Goal: Transaction & Acquisition: Book appointment/travel/reservation

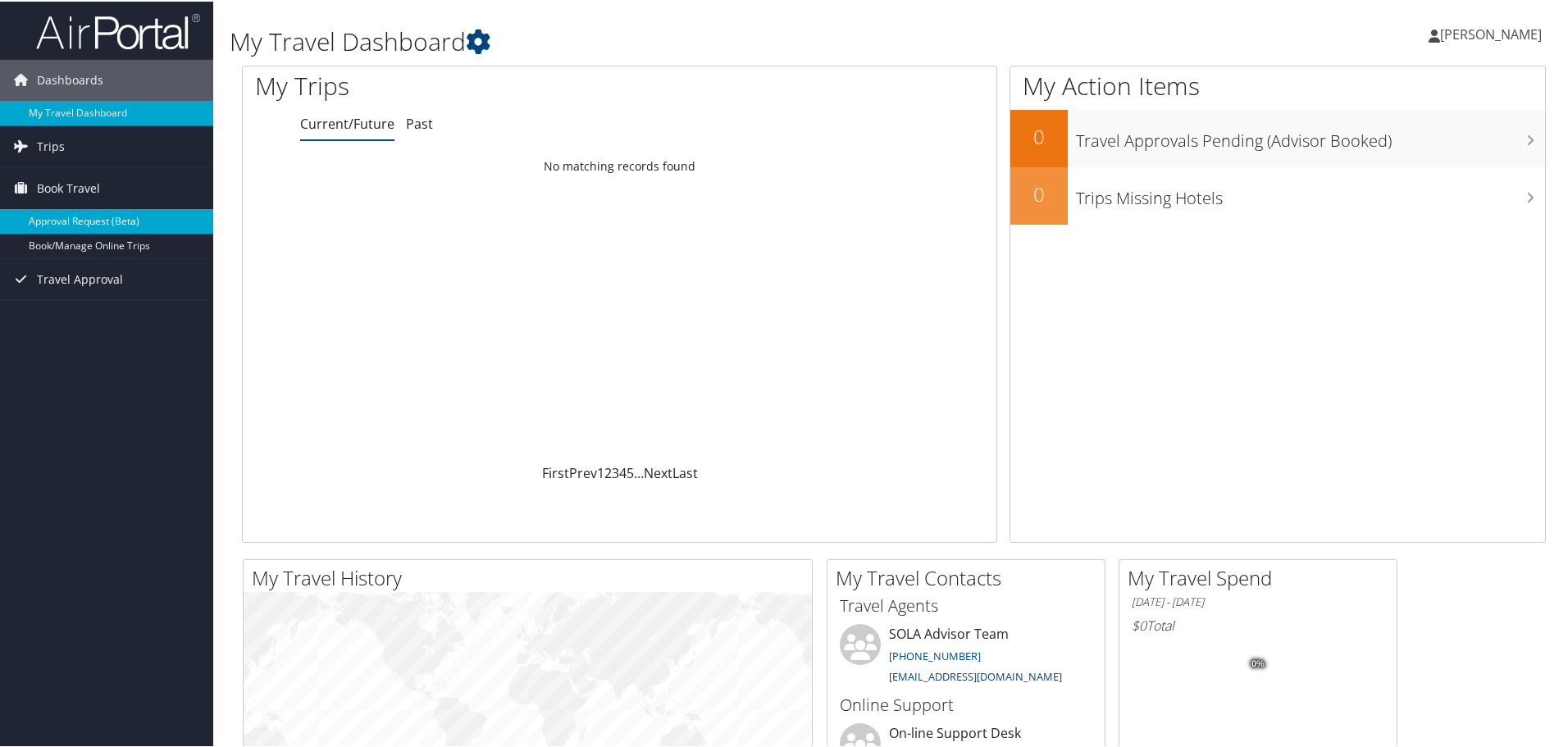
click at [64, 231] on link "Approval Request (Beta)" at bounding box center [106, 219] width 213 height 25
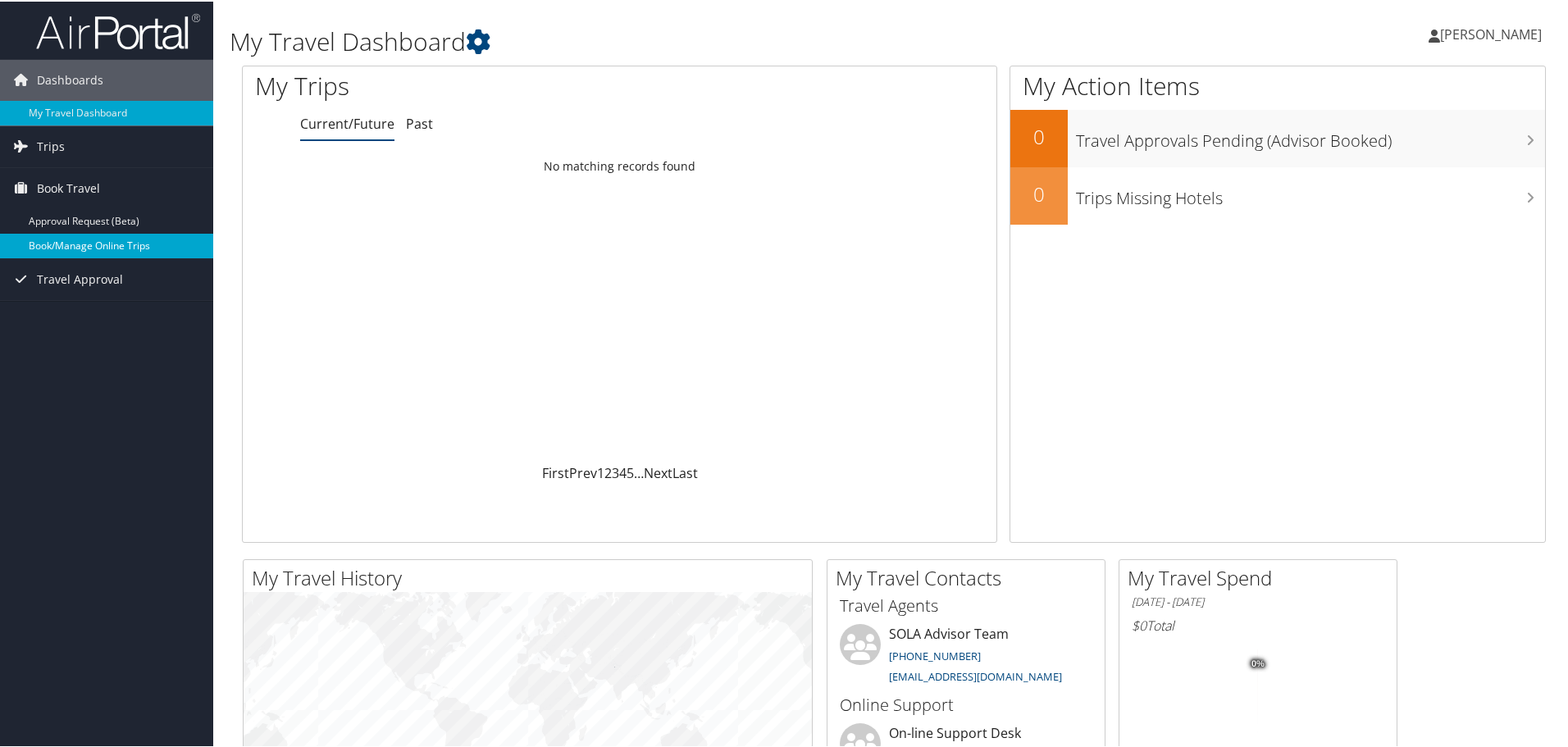
click at [75, 245] on link "Book/Manage Online Trips" at bounding box center [106, 244] width 213 height 25
click at [1495, 34] on span "[PERSON_NAME]" at bounding box center [1490, 33] width 102 height 18
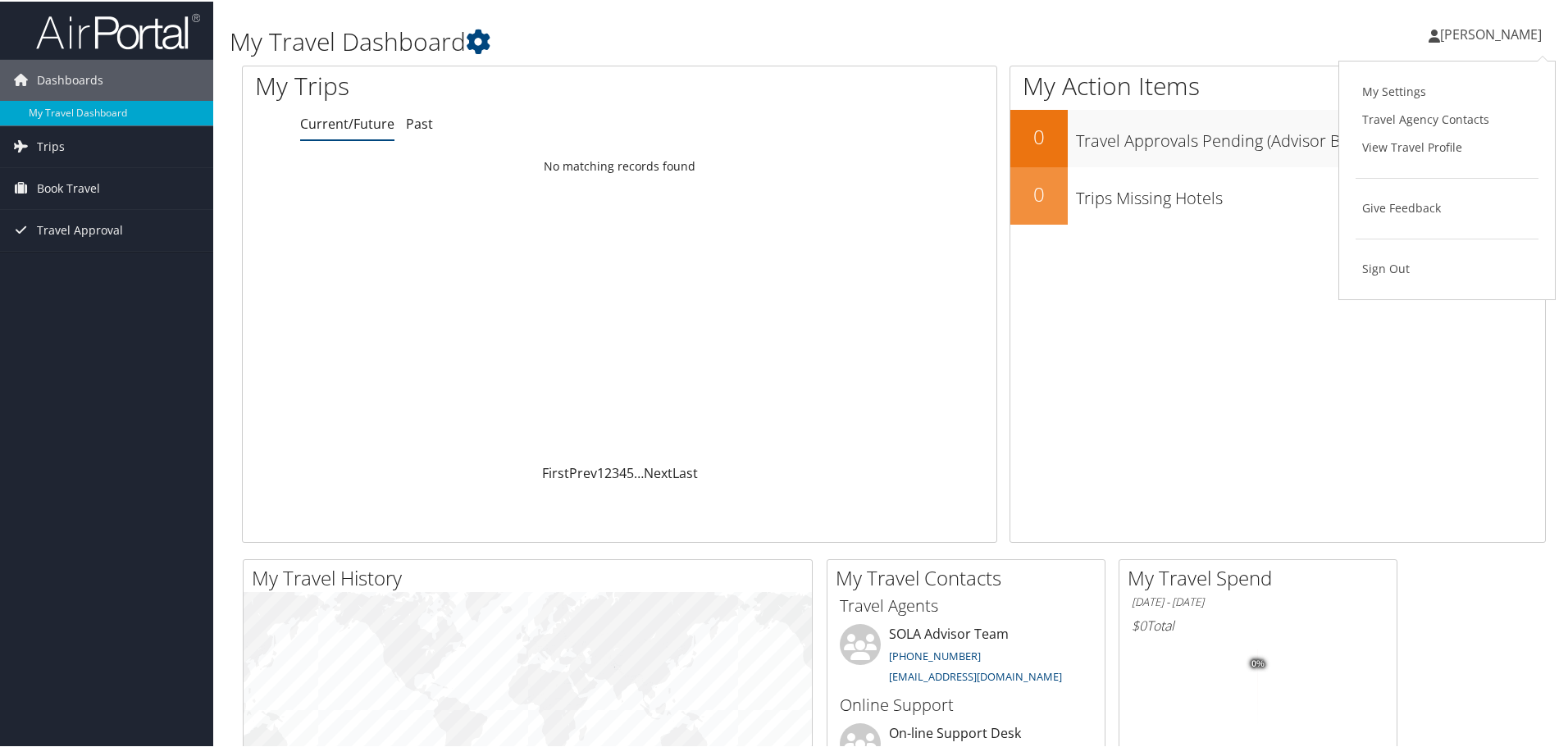
click at [1234, 29] on div "Pamela Galindo Pamela Galindo My Settings Travel Agency Contacts View Travel Pr…" at bounding box center [1311, 39] width 525 height 63
click at [57, 183] on span "Book Travel" at bounding box center [68, 187] width 63 height 41
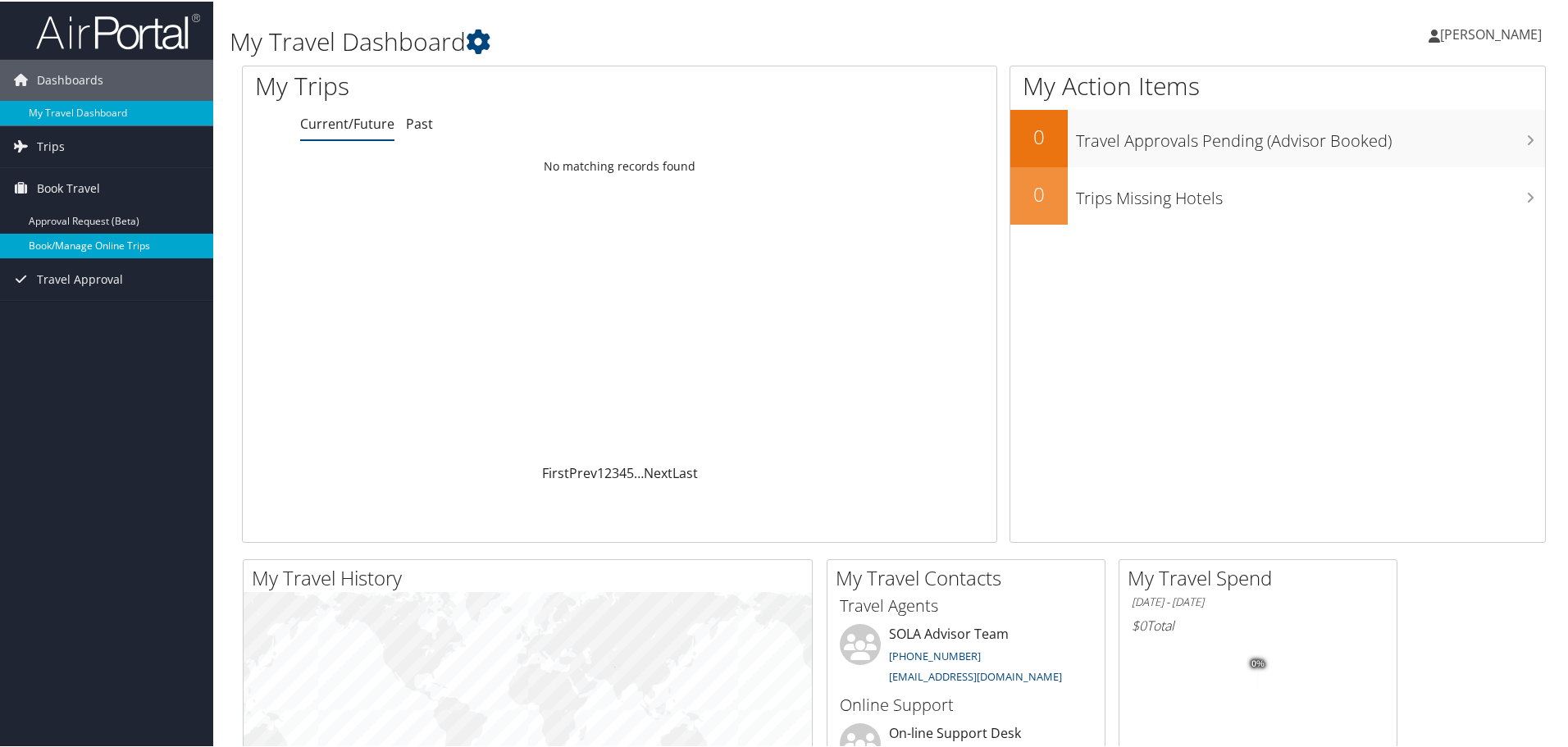
click at [78, 246] on link "Book/Manage Online Trips" at bounding box center [106, 244] width 213 height 25
